Goal: Transaction & Acquisition: Purchase product/service

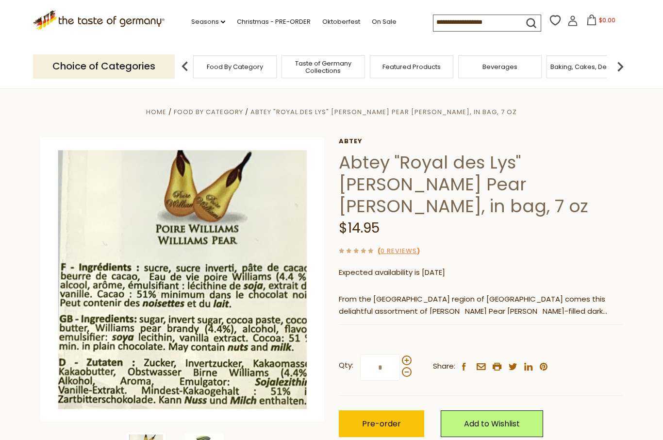
click at [448, 19] on input at bounding box center [475, 22] width 82 height 14
click at [448, 21] on input at bounding box center [475, 22] width 82 height 14
type input "******"
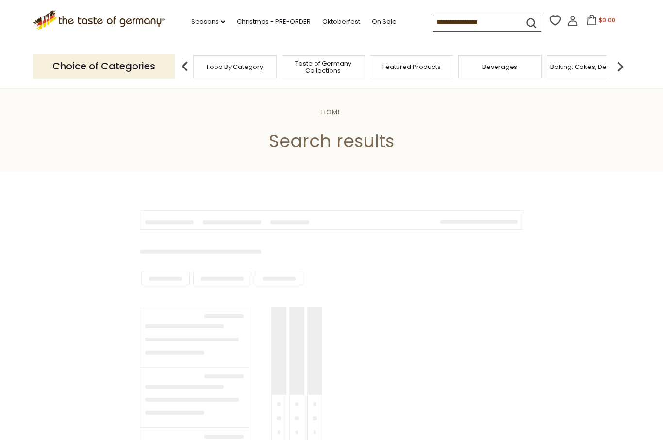
type input "******"
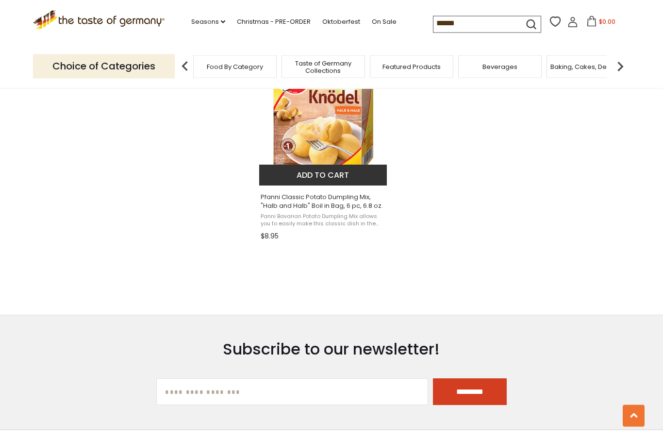
scroll to position [865, 0]
click at [347, 139] on img "Pfanni Classic Potato Dumpling Mix," at bounding box center [323, 112] width 129 height 129
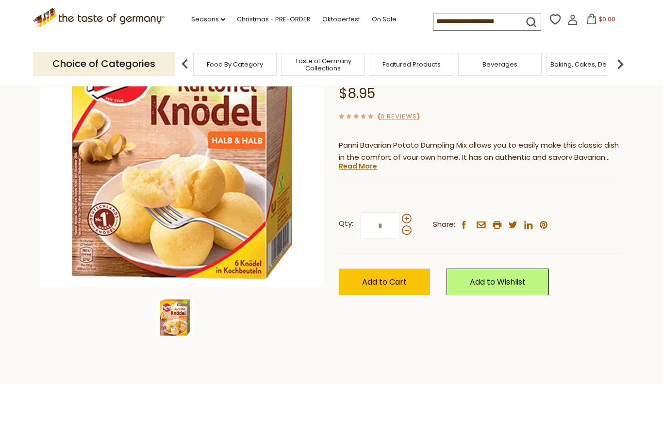
scroll to position [133, 0]
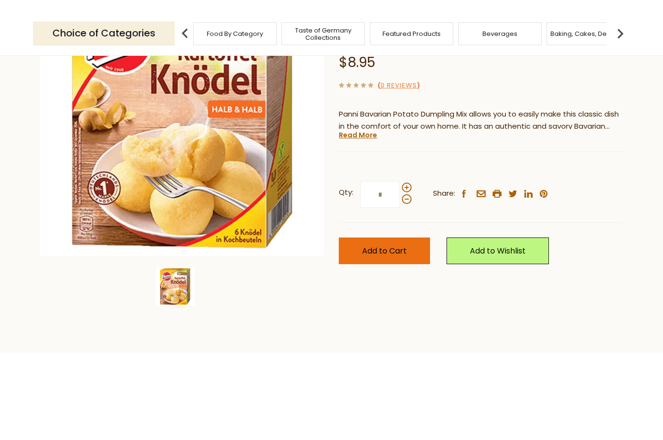
type input "*"
click at [402, 278] on span "Add to Cart" at bounding box center [384, 283] width 45 height 11
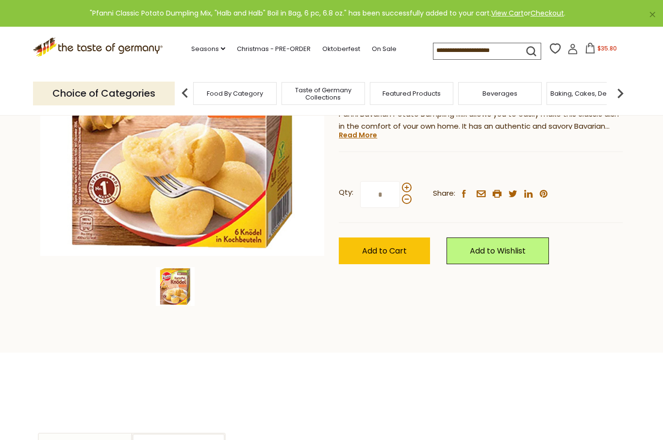
scroll to position [0, 0]
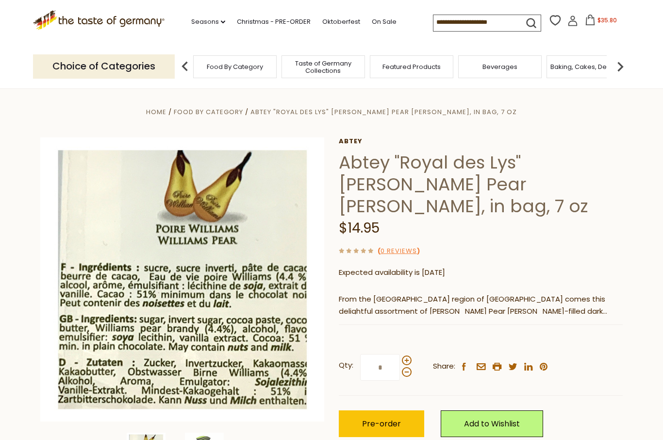
scroll to position [110, 0]
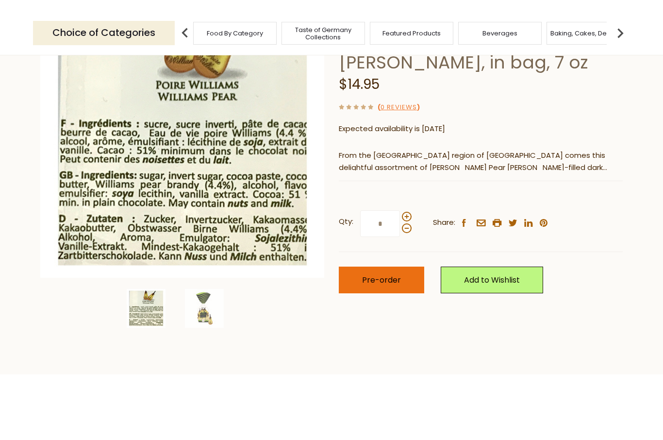
click at [384, 308] on span "Pre-order" at bounding box center [381, 313] width 39 height 11
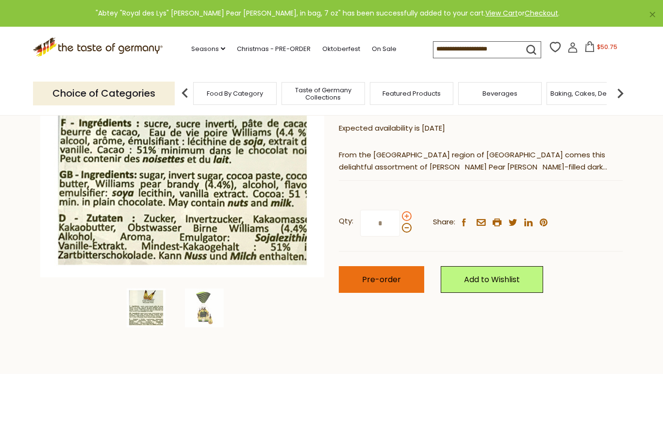
click at [405, 211] on span at bounding box center [407, 216] width 10 height 10
click at [400, 211] on input "*" at bounding box center [380, 223] width 40 height 27
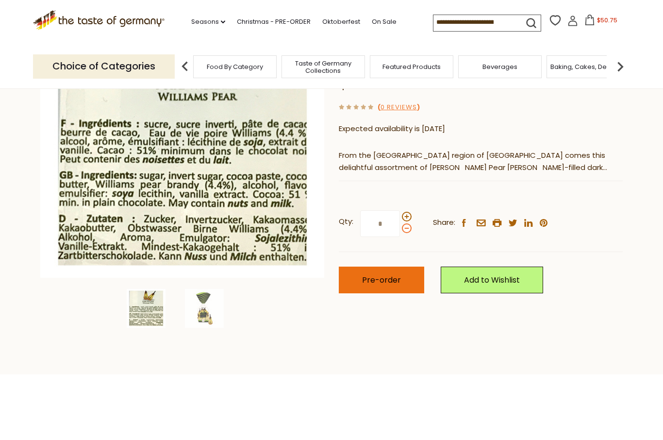
click at [406, 231] on span at bounding box center [407, 228] width 10 height 10
click at [400, 231] on input "*" at bounding box center [380, 223] width 40 height 27
click at [411, 210] on label "Qty: *" at bounding box center [375, 223] width 73 height 27
click at [400, 210] on input "*" at bounding box center [380, 223] width 40 height 27
click at [405, 213] on span at bounding box center [407, 217] width 10 height 10
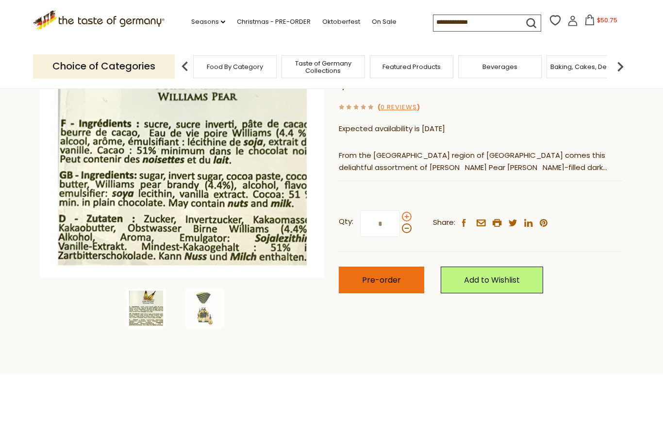
click at [400, 213] on input "*" at bounding box center [380, 223] width 40 height 27
click at [407, 212] on span at bounding box center [407, 217] width 10 height 10
click at [400, 210] on input "*" at bounding box center [380, 223] width 40 height 27
click at [407, 229] on span at bounding box center [407, 228] width 10 height 10
click at [400, 229] on input "*" at bounding box center [380, 223] width 40 height 27
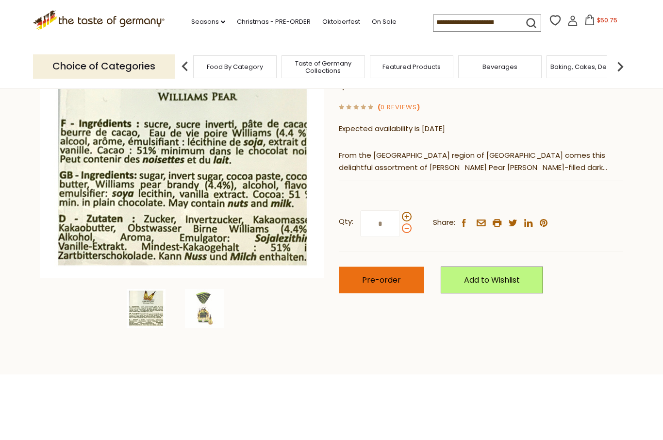
type input "*"
click at [380, 275] on span "Pre-order" at bounding box center [381, 279] width 39 height 11
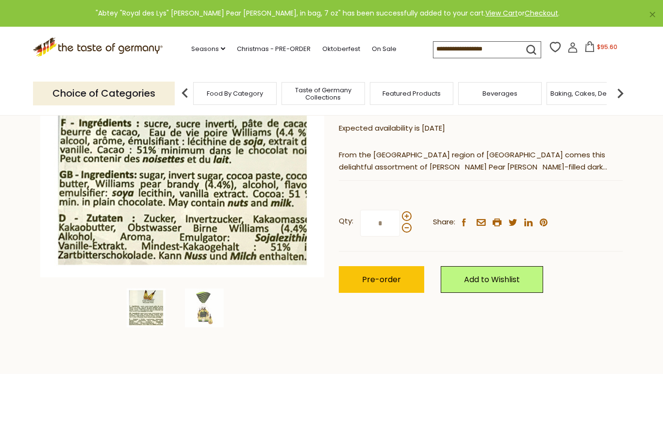
scroll to position [0, 0]
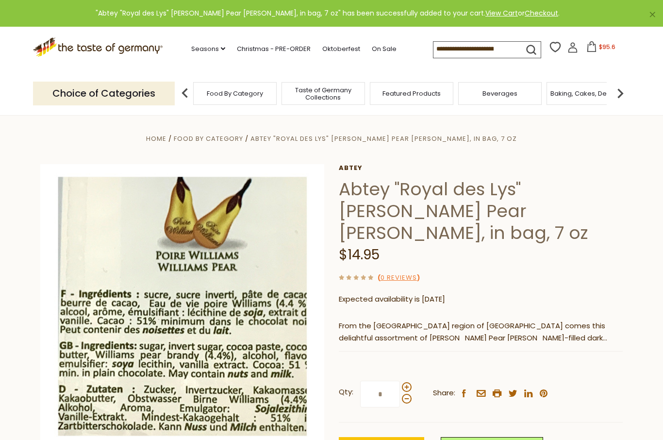
click at [586, 46] on icon at bounding box center [591, 46] width 11 height 11
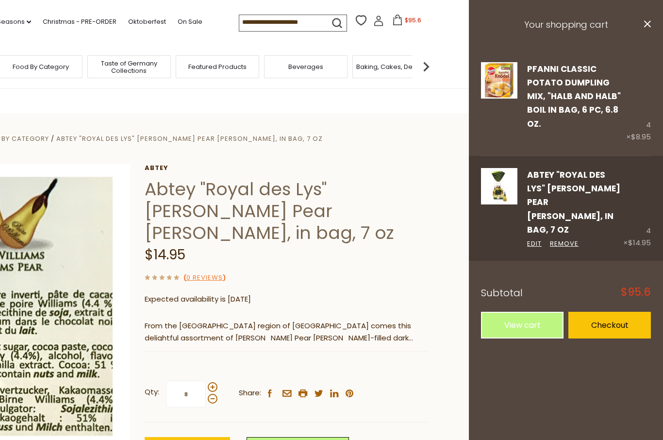
click at [643, 187] on div "4 × $14.95" at bounding box center [637, 208] width 28 height 81
click at [535, 239] on link "Edit" at bounding box center [534, 244] width 15 height 10
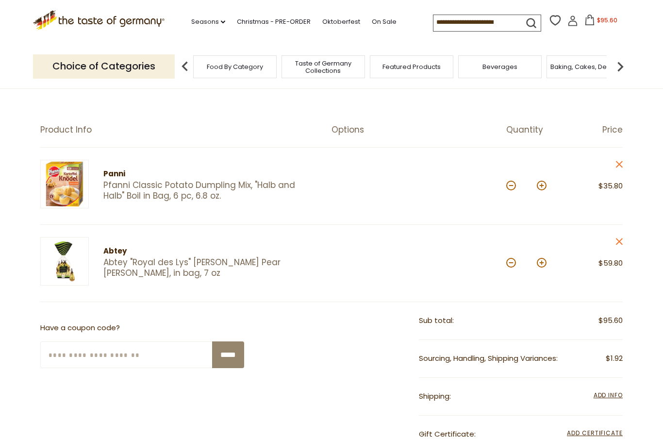
scroll to position [62, 0]
click at [511, 258] on button at bounding box center [511, 262] width 10 height 10
type input "*"
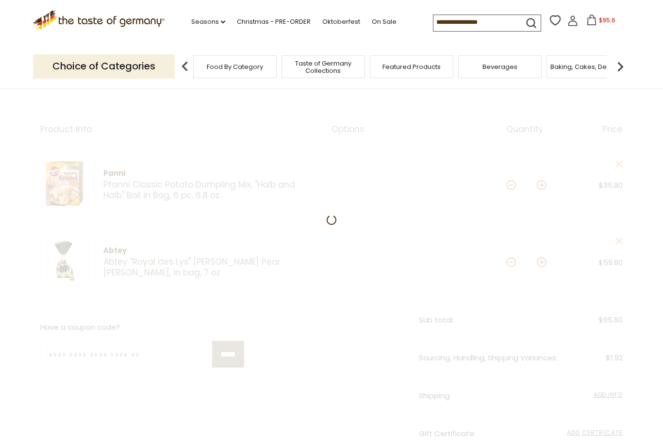
click at [512, 260] on div at bounding box center [331, 368] width 663 height 567
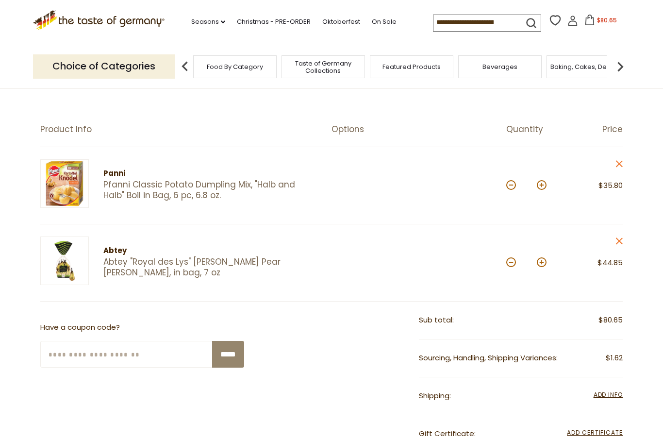
click at [512, 260] on button at bounding box center [511, 262] width 10 height 10
type input "*"
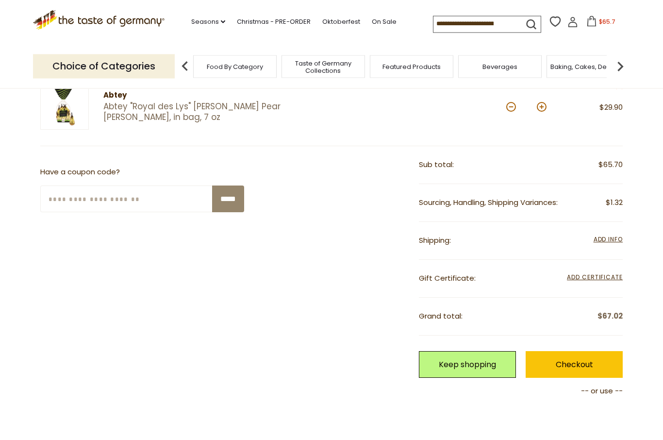
scroll to position [217, 0]
click at [614, 236] on span "Add Info" at bounding box center [608, 239] width 29 height 8
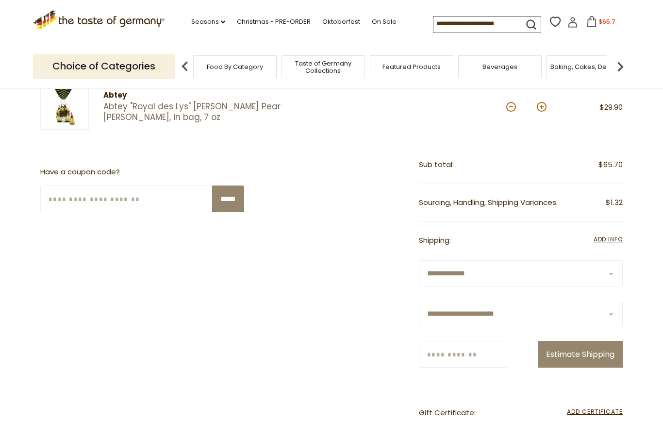
click at [556, 312] on select "**********" at bounding box center [521, 314] width 204 height 27
select select "**"
click at [480, 351] on input "Zip/Postcode" at bounding box center [463, 354] width 89 height 27
type input "*****"
click at [578, 368] on button "Estimate Shipping" at bounding box center [580, 354] width 85 height 27
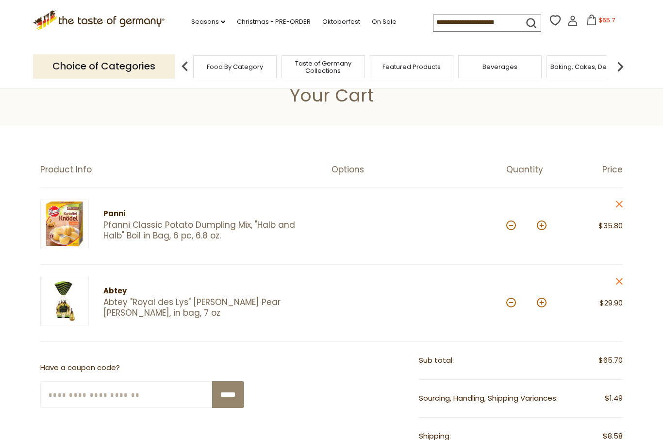
scroll to position [0, 0]
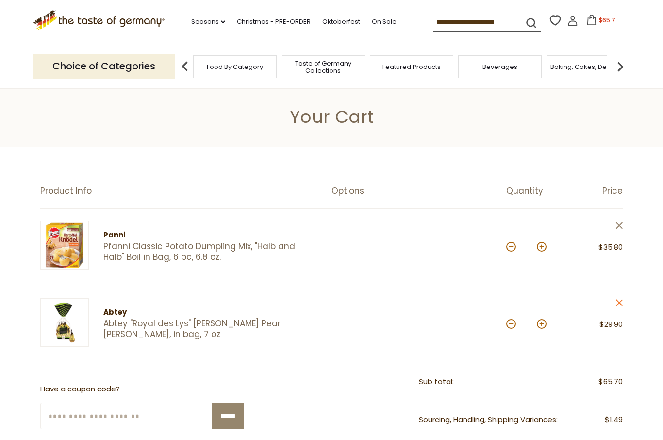
click at [618, 224] on icon at bounding box center [619, 225] width 7 height 7
